Goal: Obtain resource: Obtain resource

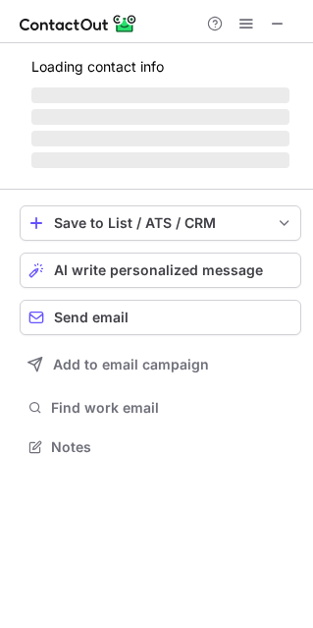
scroll to position [475, 313]
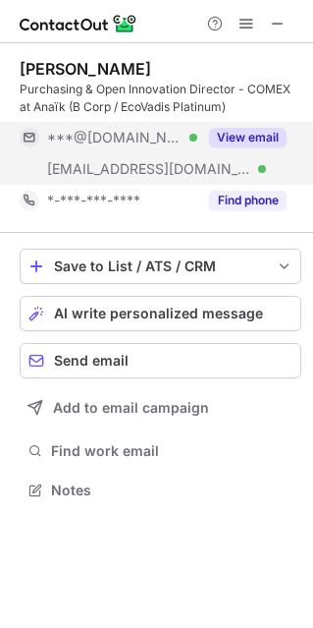
click at [254, 132] on button "View email" at bounding box center [248, 138] width 78 height 20
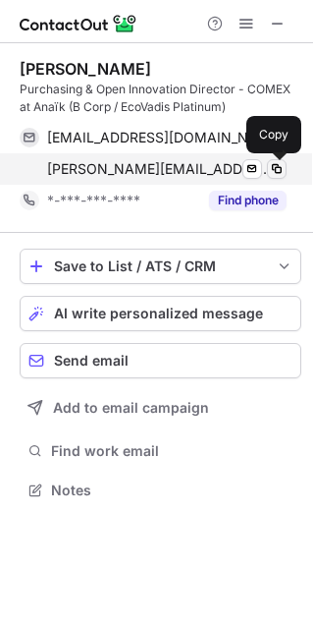
click at [276, 169] on span at bounding box center [277, 169] width 16 height 16
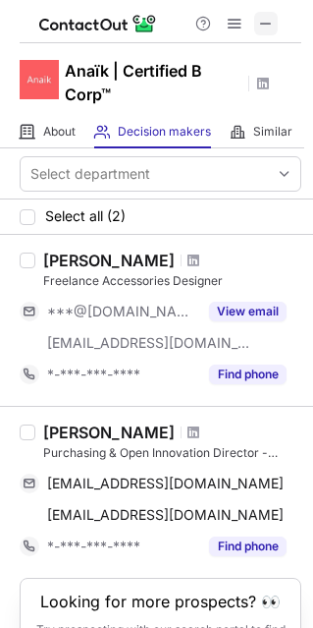
click at [271, 22] on span at bounding box center [266, 24] width 16 height 16
